Goal: Find specific page/section: Find specific page/section

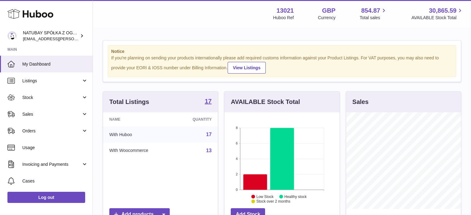
scroll to position [97, 115]
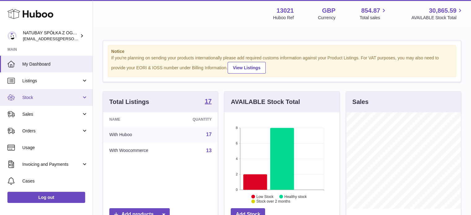
click at [46, 103] on link "Stock" at bounding box center [46, 97] width 93 height 17
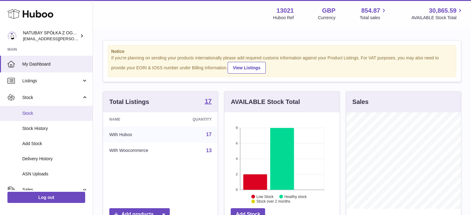
click at [47, 113] on span "Stock" at bounding box center [55, 114] width 66 height 6
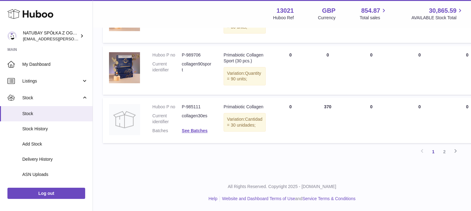
scroll to position [553, 0]
click at [443, 151] on link "2" at bounding box center [444, 151] width 11 height 11
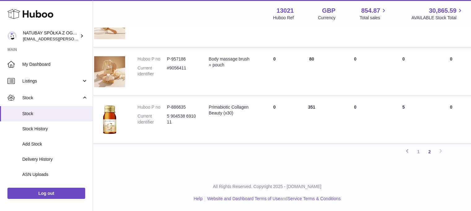
scroll to position [298, 0]
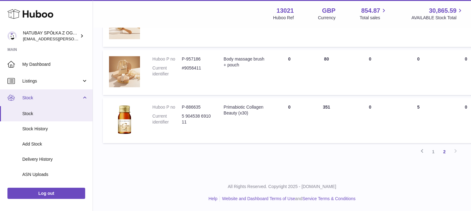
click at [46, 94] on link "Stock" at bounding box center [46, 97] width 93 height 17
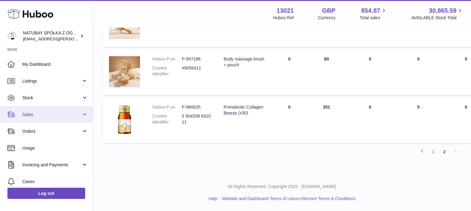
click at [44, 110] on link "Sales" at bounding box center [46, 114] width 93 height 17
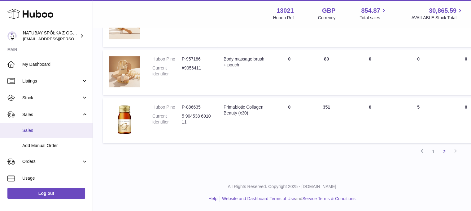
click at [42, 126] on link "Sales" at bounding box center [46, 130] width 93 height 15
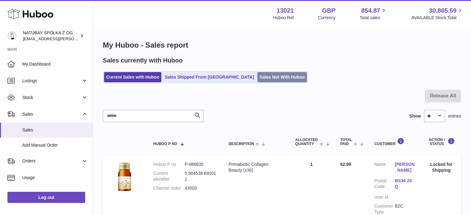
click at [260, 78] on link "Sales Not With Huboo" at bounding box center [283, 77] width 50 height 10
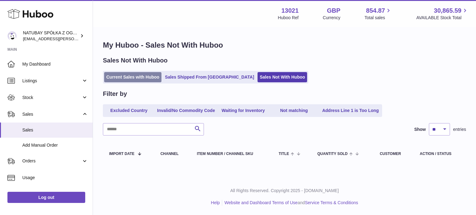
click at [123, 79] on link "Current Sales with Huboo" at bounding box center [132, 77] width 57 height 10
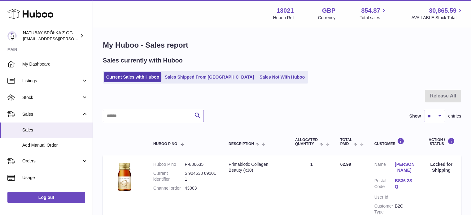
drag, startPoint x: 51, startPoint y: 102, endPoint x: 51, endPoint y: 111, distance: 9.0
click at [51, 102] on link "Stock" at bounding box center [46, 97] width 93 height 17
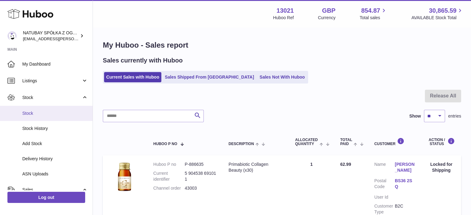
click at [50, 114] on span "Stock" at bounding box center [55, 114] width 66 height 6
